Goal: Task Accomplishment & Management: Use online tool/utility

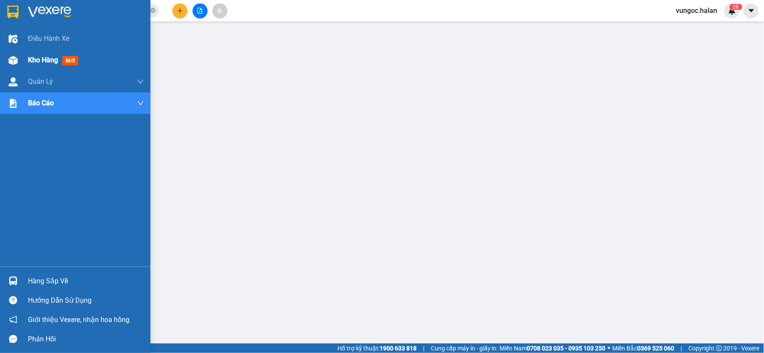
drag, startPoint x: 28, startPoint y: 52, endPoint x: 28, endPoint y: 57, distance: 5.2
click at [28, 53] on div "Kho hàng mới" at bounding box center [86, 60] width 116 height 22
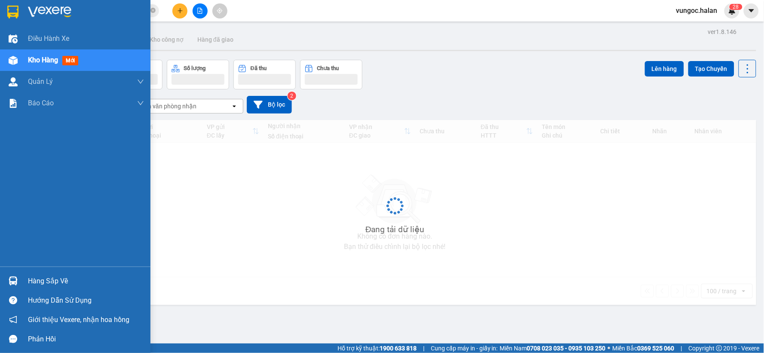
click at [28, 57] on span "Kho hàng" at bounding box center [43, 60] width 30 height 8
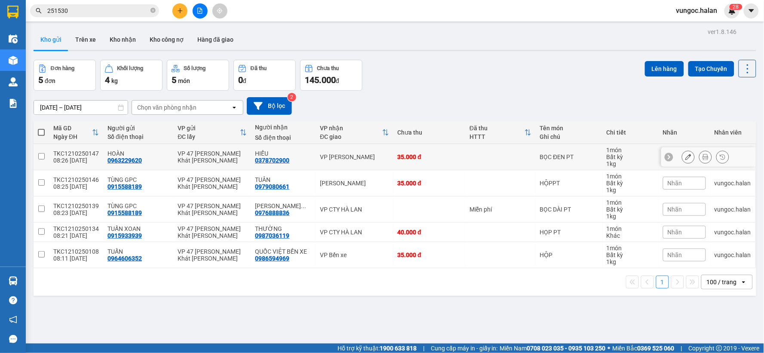
click at [703, 156] on icon at bounding box center [706, 157] width 6 height 6
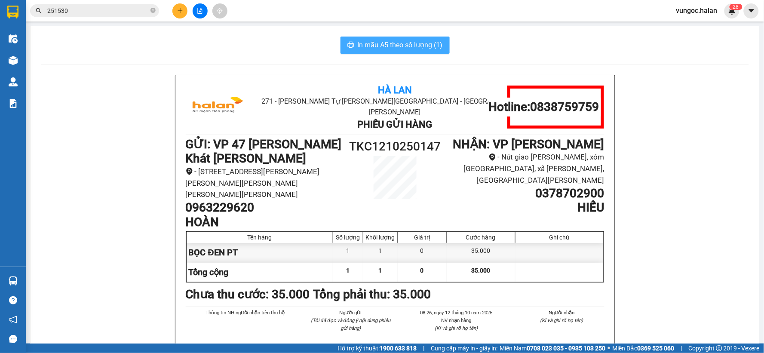
click at [423, 46] on span "In mẫu A5 theo số lượng (1)" at bounding box center [400, 45] width 85 height 11
click at [407, 49] on span "In mẫu A5 theo số lượng (1)" at bounding box center [400, 45] width 85 height 11
click at [404, 45] on span "In mẫu A5 theo số lượng (1)" at bounding box center [400, 45] width 85 height 11
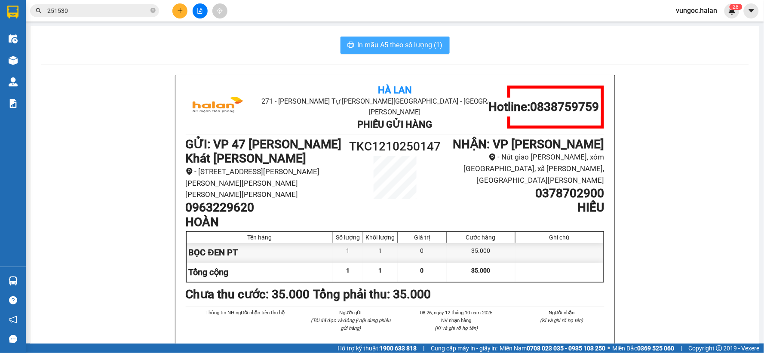
click at [404, 45] on span "In mẫu A5 theo số lượng (1)" at bounding box center [400, 45] width 85 height 11
click at [369, 39] on button "In mẫu A5 theo số lượng (1)" at bounding box center [395, 45] width 109 height 17
click at [402, 46] on span "In mẫu A5 theo số lượng (1)" at bounding box center [400, 45] width 85 height 11
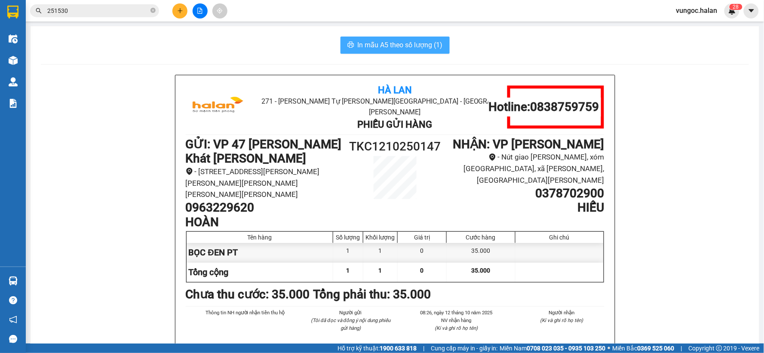
click at [386, 41] on span "In mẫu A5 theo số lượng (1)" at bounding box center [400, 45] width 85 height 11
click at [358, 40] on span "In mẫu A5 theo số lượng (1)" at bounding box center [400, 45] width 85 height 11
